Goal: Transaction & Acquisition: Book appointment/travel/reservation

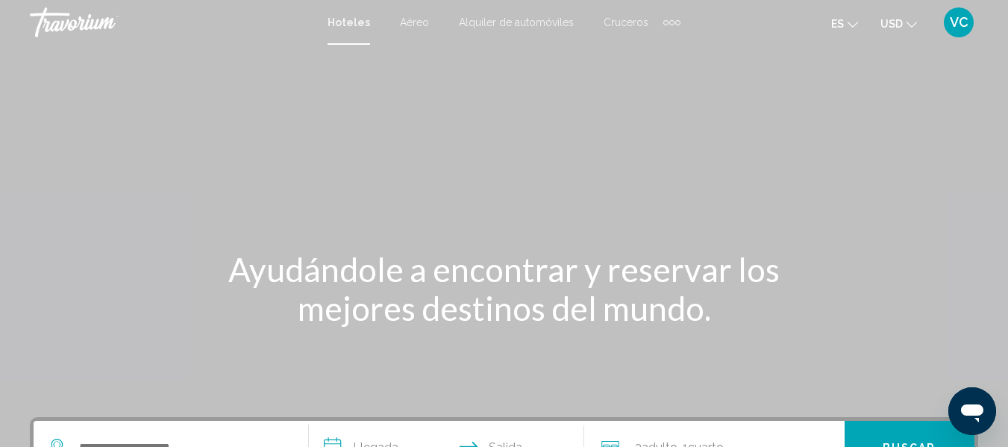
click at [959, 21] on span "VC" at bounding box center [959, 22] width 19 height 15
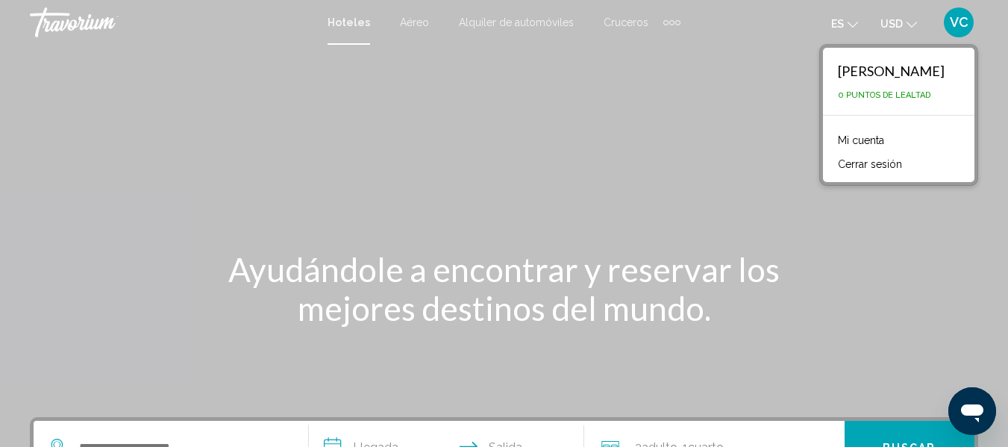
click at [536, 98] on div "Main content" at bounding box center [504, 224] width 1008 height 448
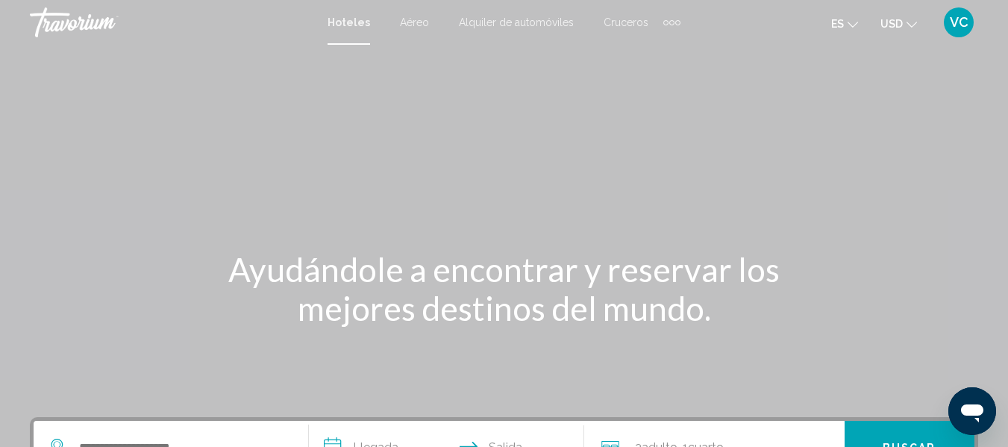
click at [422, 22] on span "Aéreo" at bounding box center [414, 22] width 29 height 12
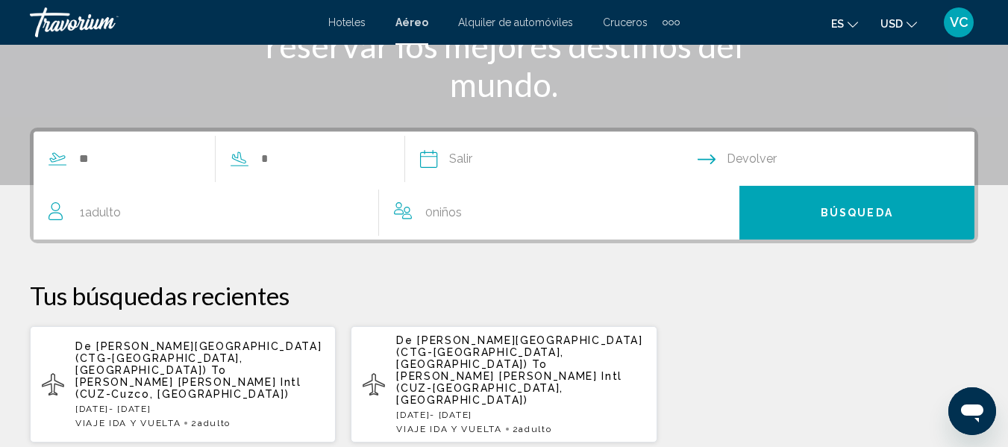
scroll to position [264, 0]
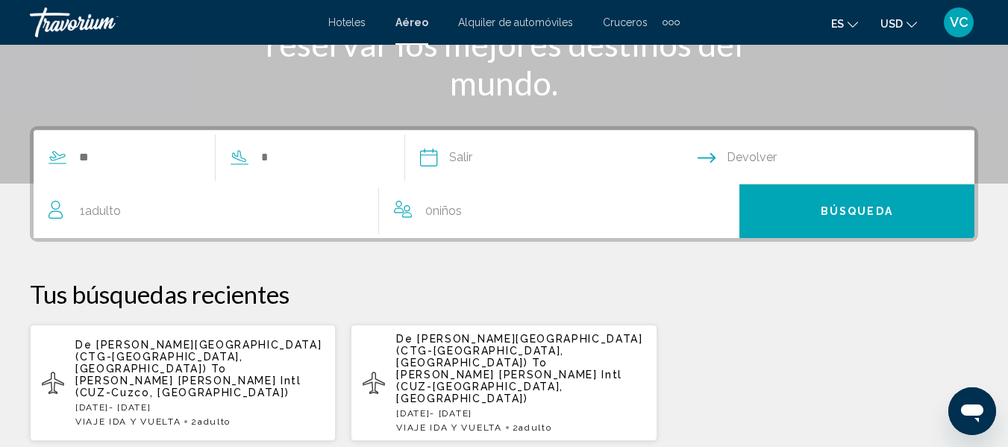
click at [74, 214] on div "1 Adulto Adulto" at bounding box center [213, 211] width 330 height 21
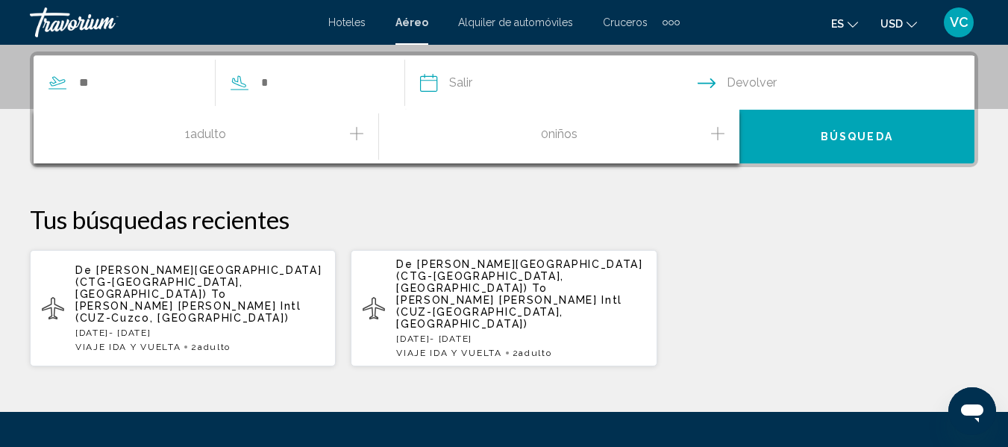
scroll to position [342, 0]
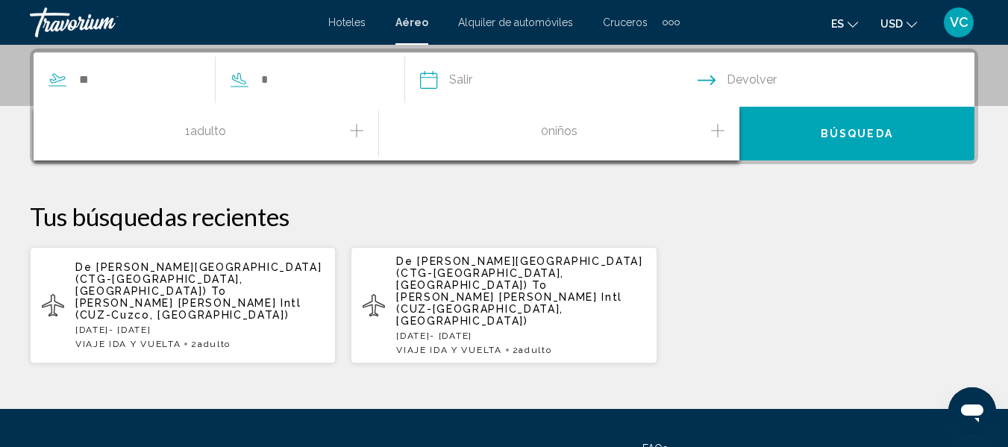
click at [356, 122] on icon "Increment adults" at bounding box center [356, 131] width 13 height 18
click at [139, 266] on span "[PERSON_NAME][GEOGRAPHIC_DATA] (CTG-[GEOGRAPHIC_DATA], [GEOGRAPHIC_DATA])" at bounding box center [198, 279] width 246 height 36
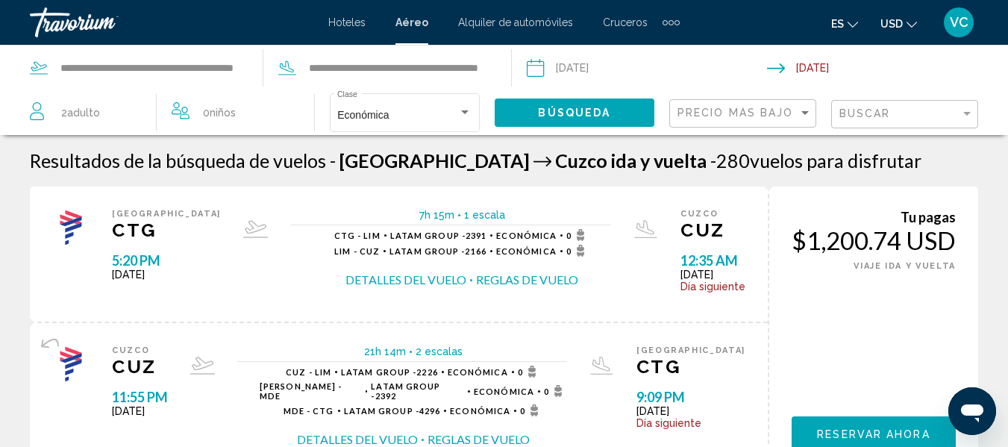
click at [911, 18] on mat-icon "Change currency" at bounding box center [911, 22] width 10 height 10
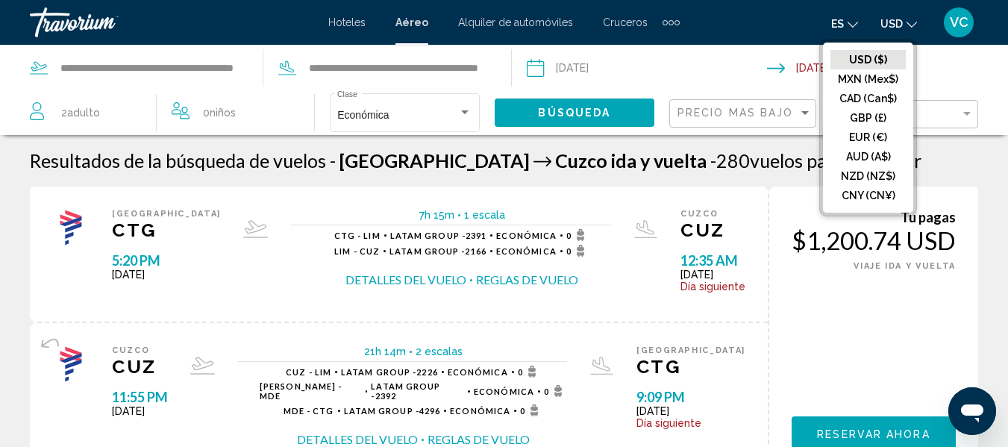
click at [894, 307] on div "Tu pagas $1,200.74 USD SOLO [PERSON_NAME] VIAJE [PERSON_NAME] Y VUELTA Reservar…" at bounding box center [873, 334] width 210 height 295
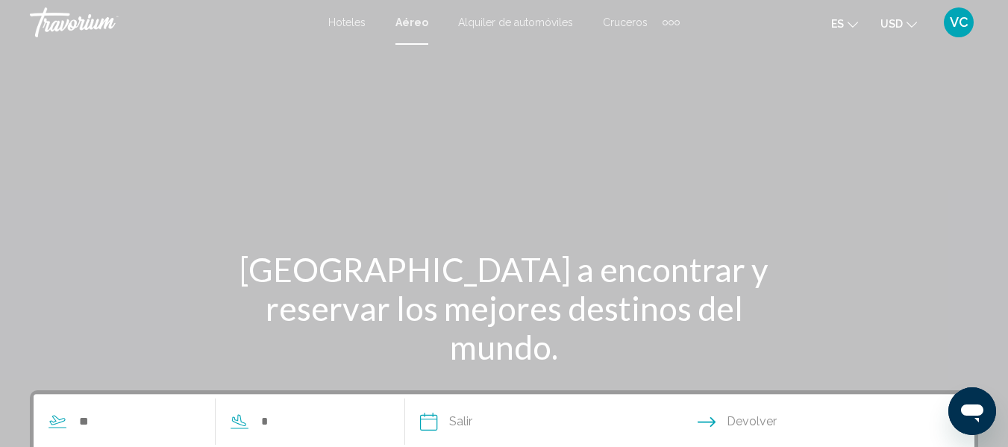
click at [407, 19] on span "Aéreo" at bounding box center [411, 22] width 33 height 12
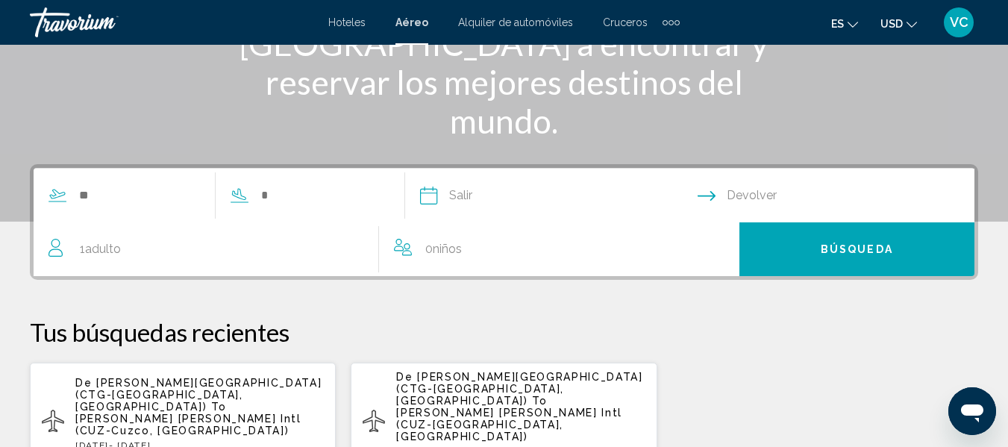
scroll to position [223, 0]
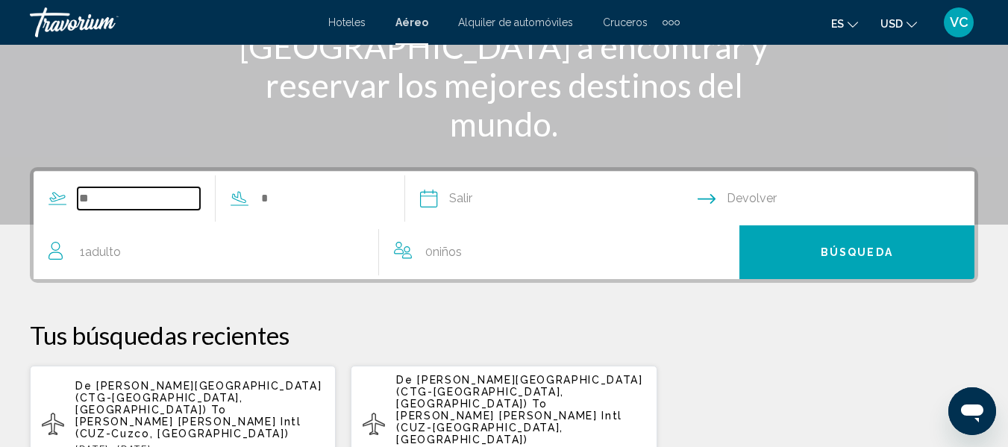
click at [179, 208] on input "Search widget" at bounding box center [139, 198] width 122 height 22
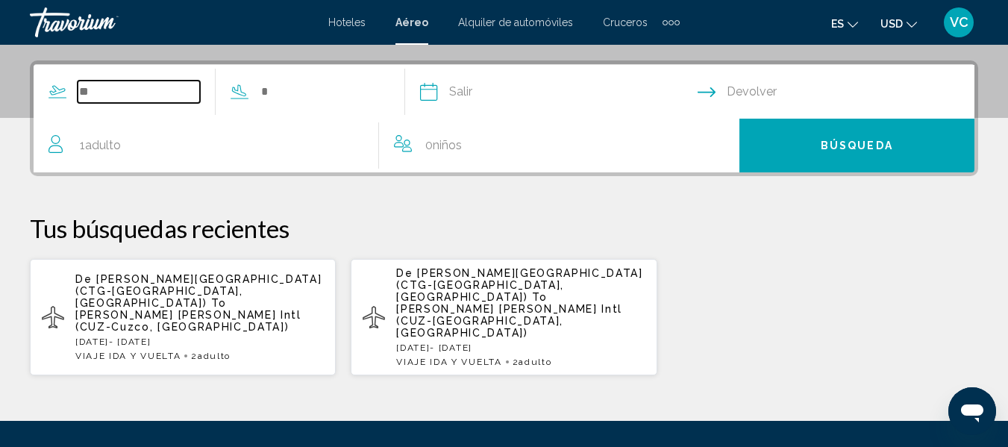
scroll to position [342, 0]
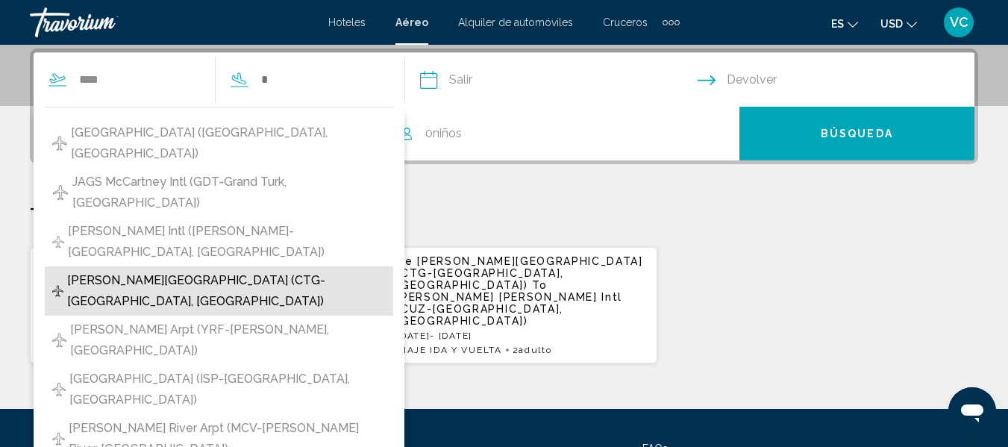
click at [116, 270] on span "[PERSON_NAME][GEOGRAPHIC_DATA] (CTG-[GEOGRAPHIC_DATA], [GEOGRAPHIC_DATA])" at bounding box center [226, 291] width 319 height 42
type input "**********"
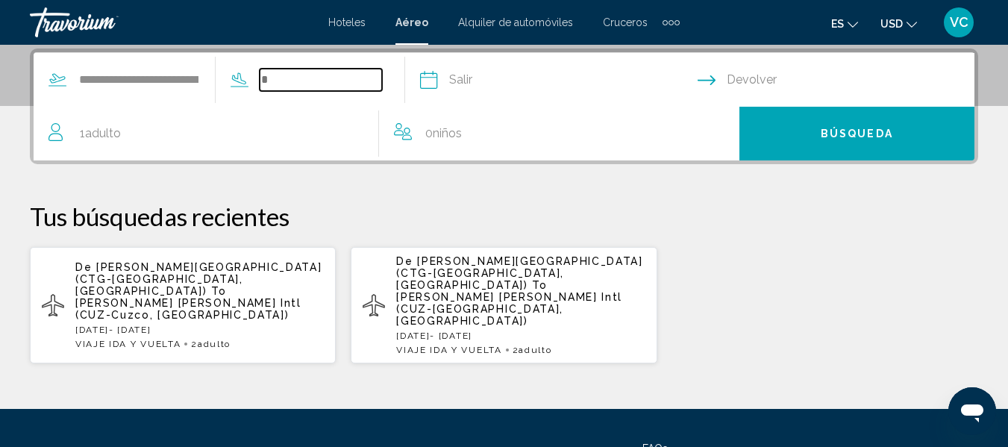
click at [307, 78] on input "Search widget" at bounding box center [321, 80] width 122 height 22
type input "*"
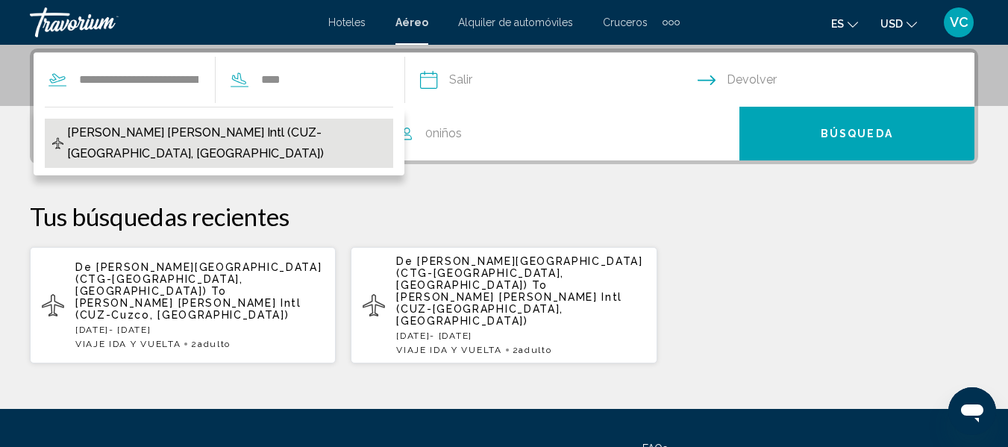
click at [275, 130] on span "[PERSON_NAME] [PERSON_NAME] Intl (CUZ-[GEOGRAPHIC_DATA], [GEOGRAPHIC_DATA])" at bounding box center [226, 143] width 319 height 42
type input "**********"
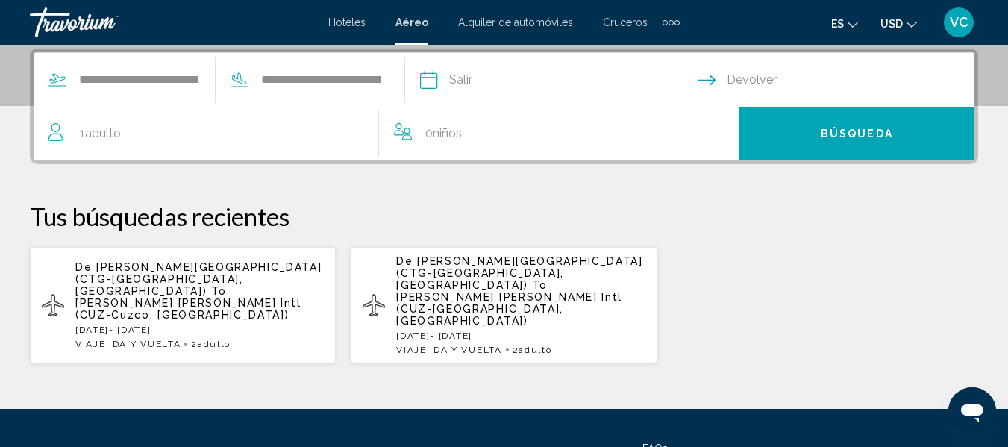
click at [507, 75] on input "Depart date" at bounding box center [557, 82] width 283 height 58
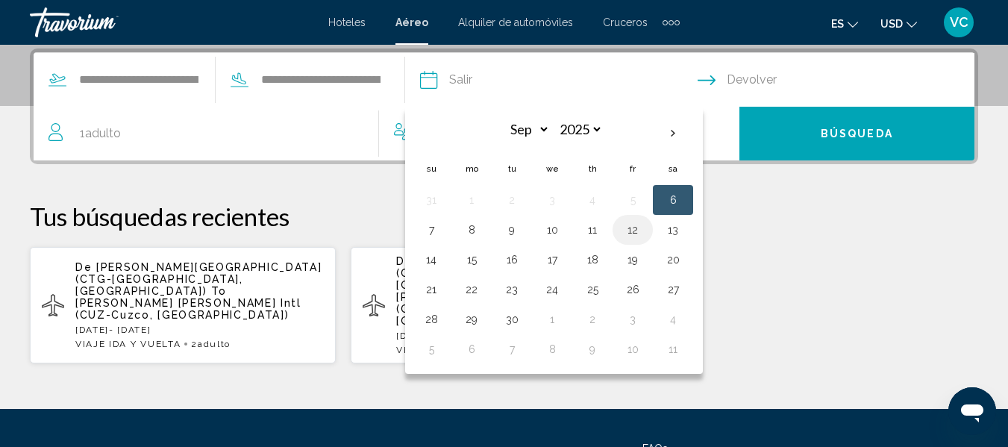
click at [645, 233] on button "12" at bounding box center [633, 229] width 24 height 21
type input "**********"
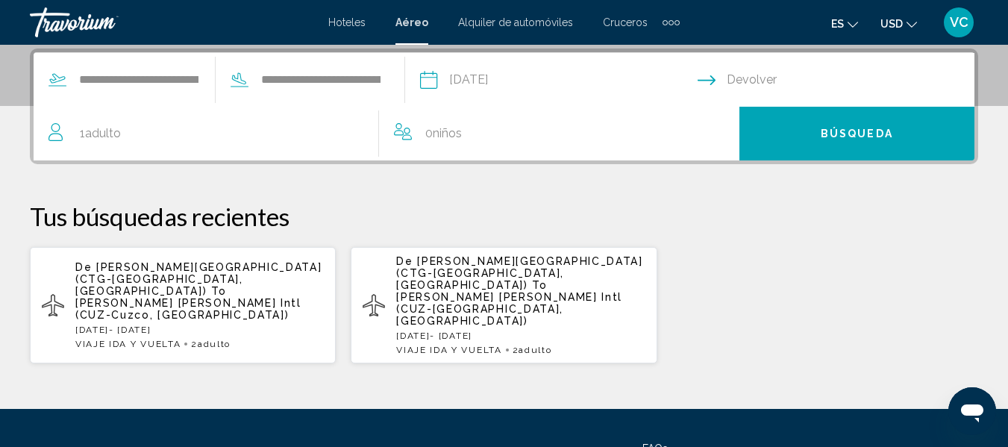
click at [136, 128] on div "1 Adulto Adulto" at bounding box center [213, 133] width 330 height 21
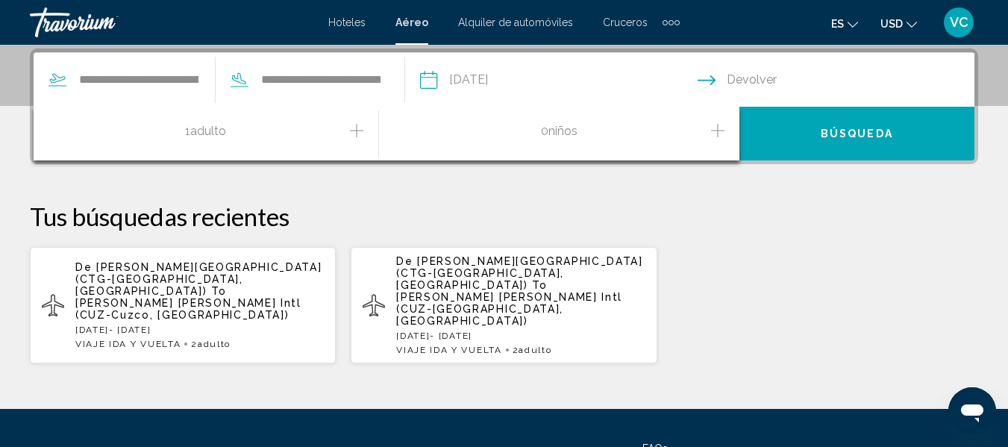
click at [357, 125] on icon "Increment adults" at bounding box center [356, 130] width 13 height 13
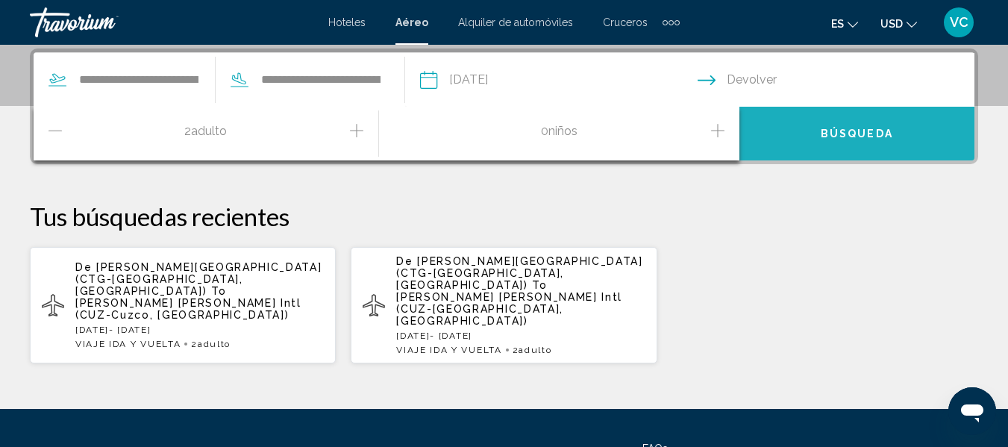
click at [887, 135] on span "Búsqueda" at bounding box center [857, 134] width 72 height 12
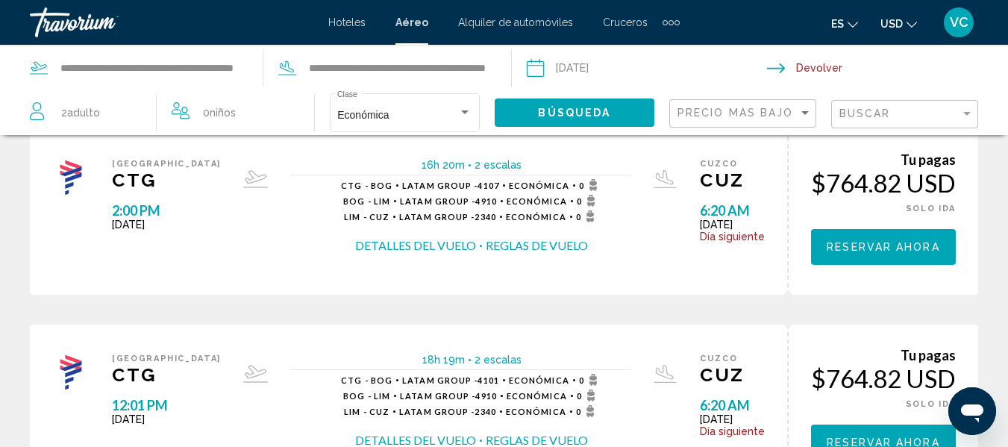
scroll to position [1152, 0]
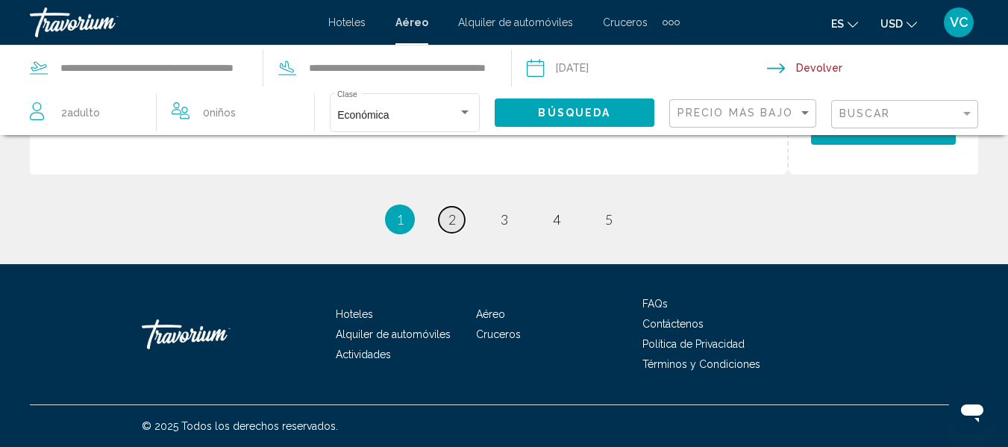
click at [448, 222] on span "2" at bounding box center [451, 219] width 7 height 16
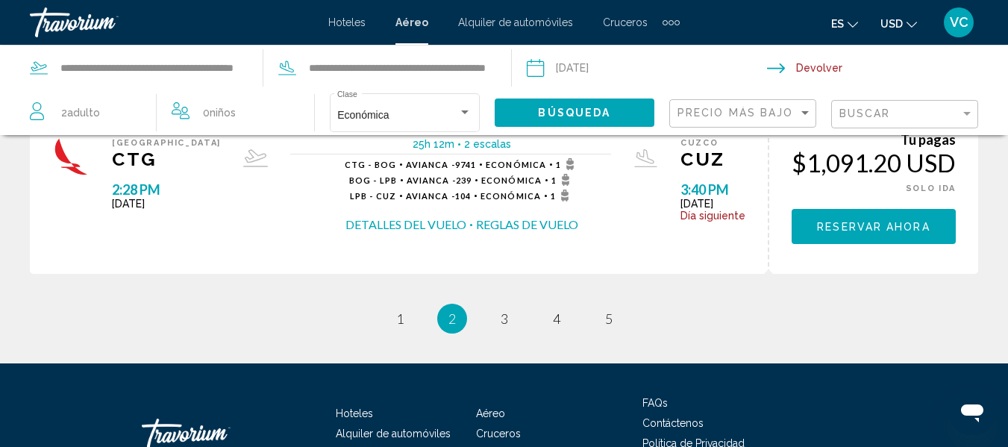
scroll to position [1081, 0]
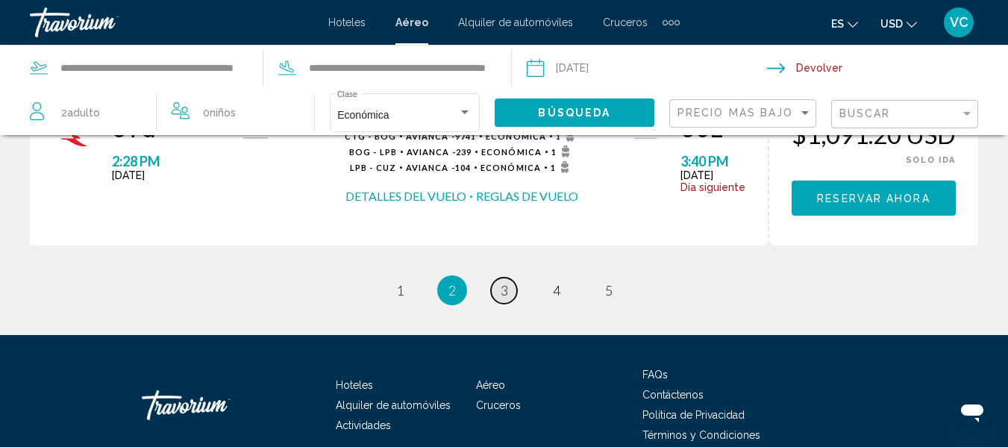
click at [510, 291] on link "page 3" at bounding box center [504, 291] width 26 height 26
